Goal: Information Seeking & Learning: Learn about a topic

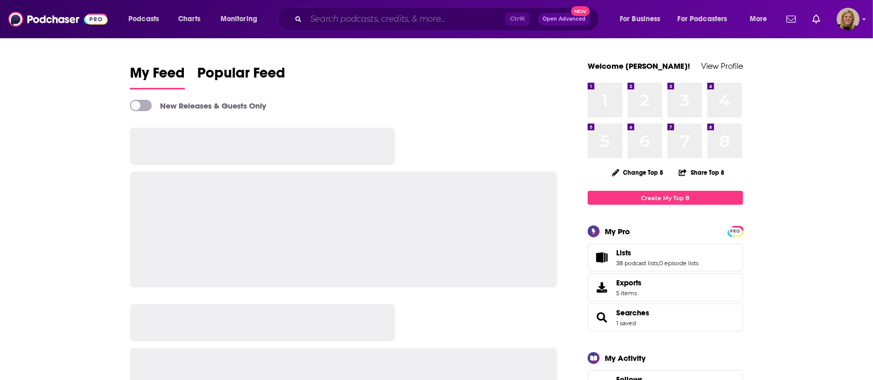
click at [360, 14] on input "Search podcasts, credits, & more..." at bounding box center [405, 19] width 199 height 17
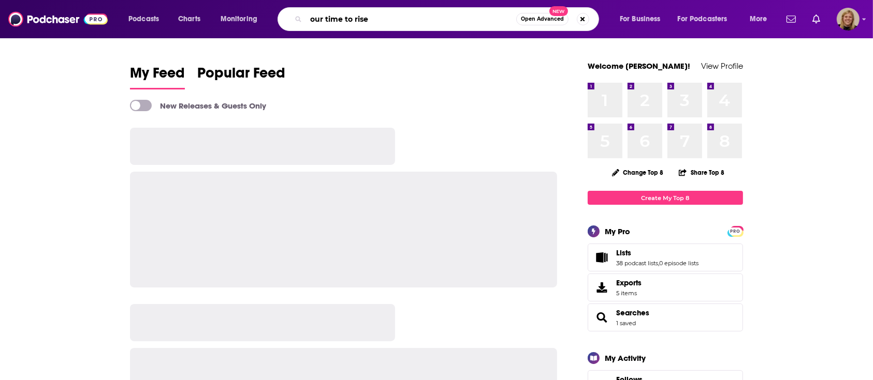
type input "our time to rise"
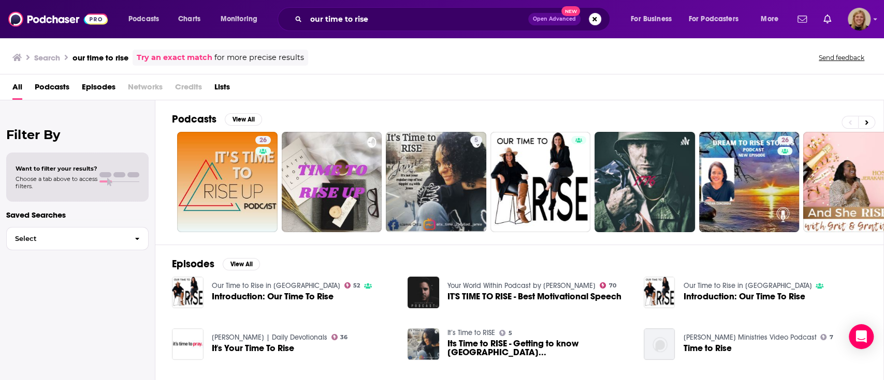
click at [363, 83] on div "All Podcasts Episodes Networks Credits Lists" at bounding box center [443, 89] width 863 height 21
click at [530, 98] on div "All Podcasts Episodes Networks Credits Lists" at bounding box center [443, 89] width 863 height 21
click at [375, 255] on div "Episodes View All Our Time to Rise in Midlife 52 Introduction: Our Time To Rise…" at bounding box center [519, 339] width 728 height 189
click at [188, 287] on img "Introduction: Our Time To Rise" at bounding box center [188, 293] width 32 height 32
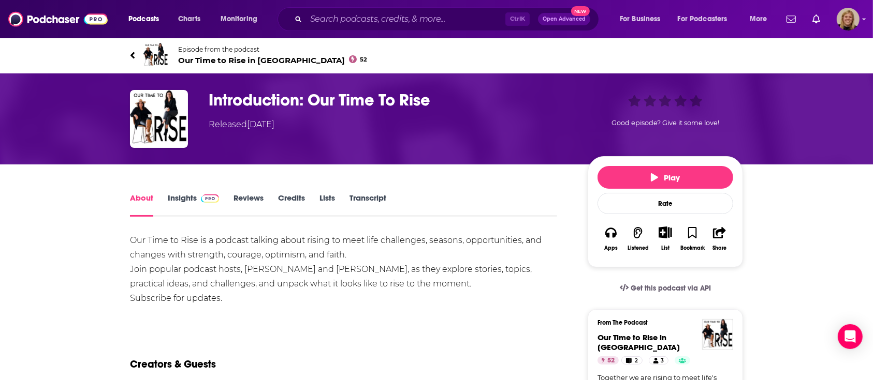
click at [243, 63] on span "Our Time to Rise in Midlife 52" at bounding box center [272, 60] width 189 height 10
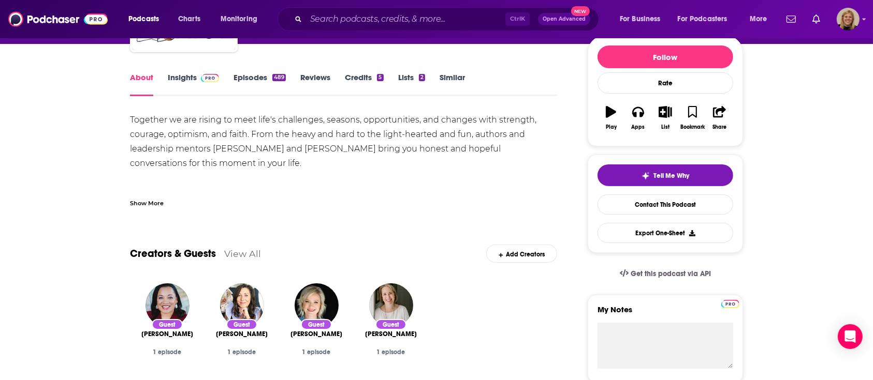
scroll to position [138, 0]
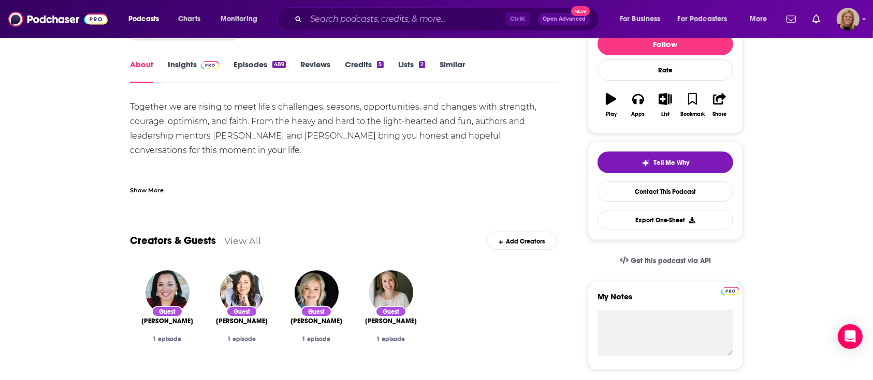
click at [151, 192] on div "Show More" at bounding box center [147, 190] width 34 height 10
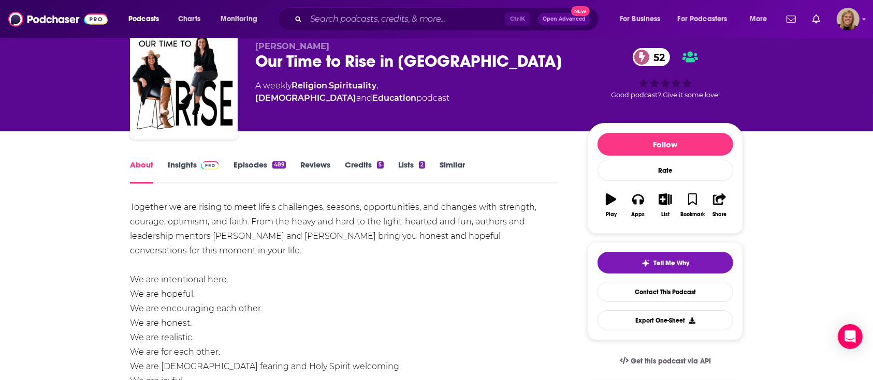
scroll to position [0, 0]
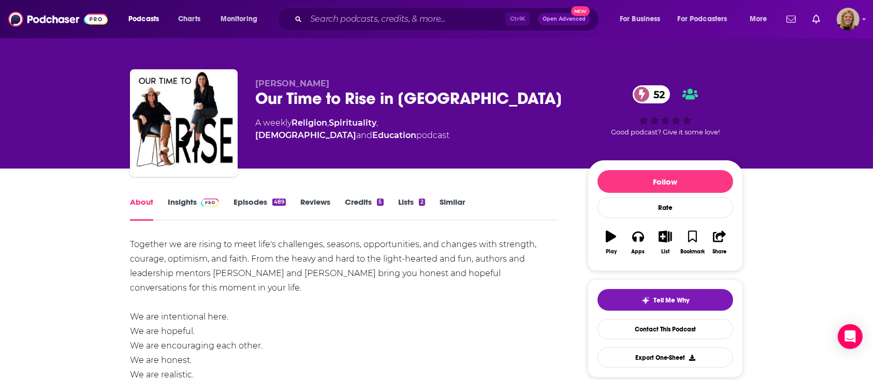
click at [422, 247] on div "Together we are rising to meet life's challenges, seasons, opportunities, and c…" at bounding box center [343, 368] width 427 height 261
click at [253, 205] on link "Episodes 489" at bounding box center [259, 209] width 52 height 24
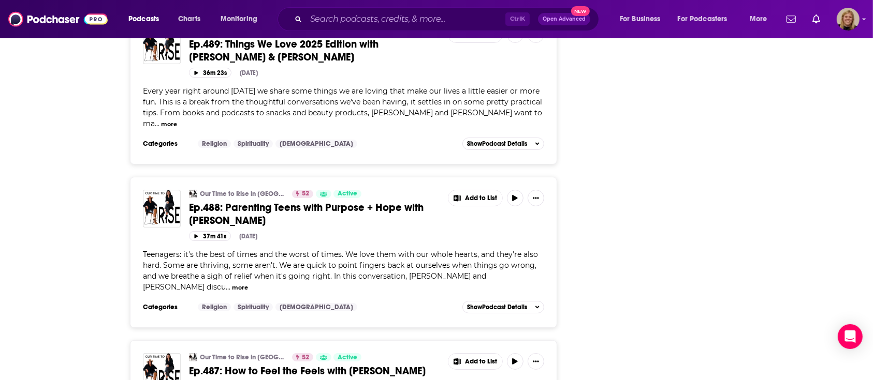
scroll to position [3835, 0]
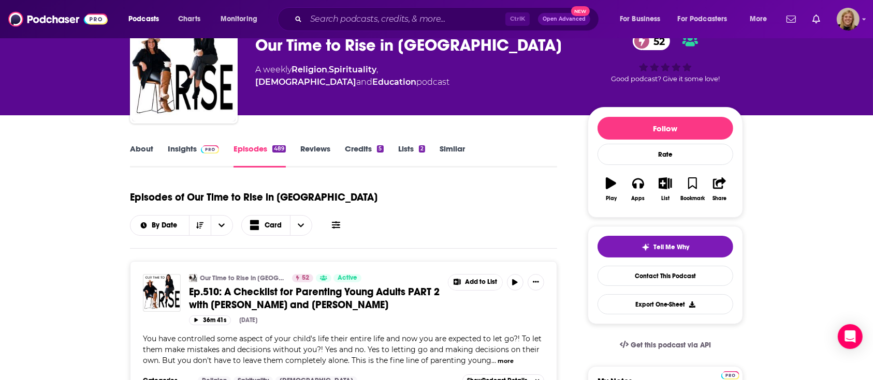
scroll to position [0, 0]
